Goal: Transaction & Acquisition: Purchase product/service

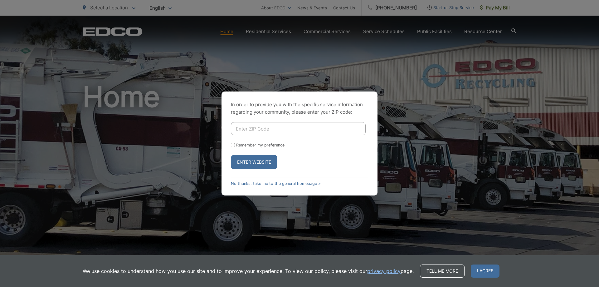
click at [295, 125] on input "Enter ZIP Code" at bounding box center [298, 128] width 135 height 13
type input "92007"
click at [261, 165] on button "Enter Website" at bounding box center [254, 162] width 46 height 14
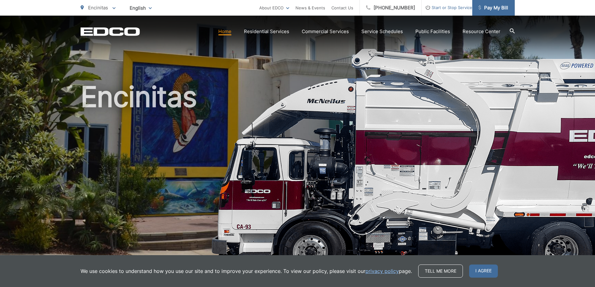
click at [494, 6] on span "Pay My Bill" at bounding box center [493, 7] width 30 height 7
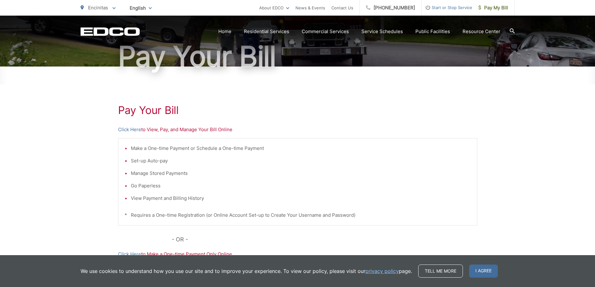
scroll to position [104, 0]
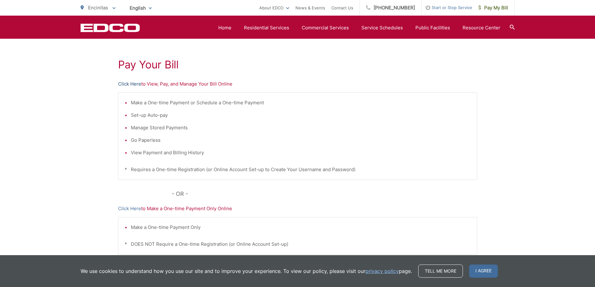
click at [131, 84] on link "Click Here" at bounding box center [129, 83] width 23 height 7
